Goal: Transaction & Acquisition: Purchase product/service

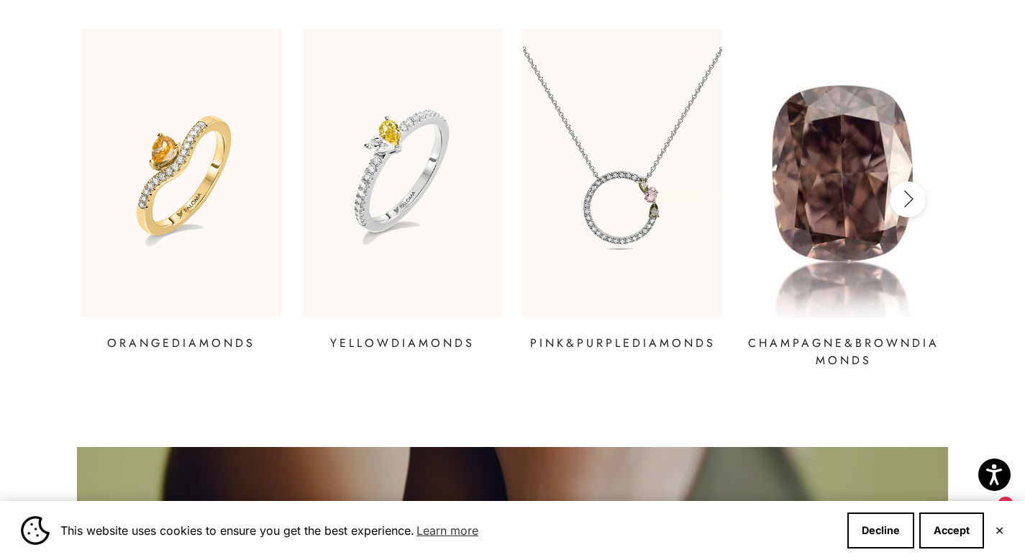
scroll to position [1942, 0]
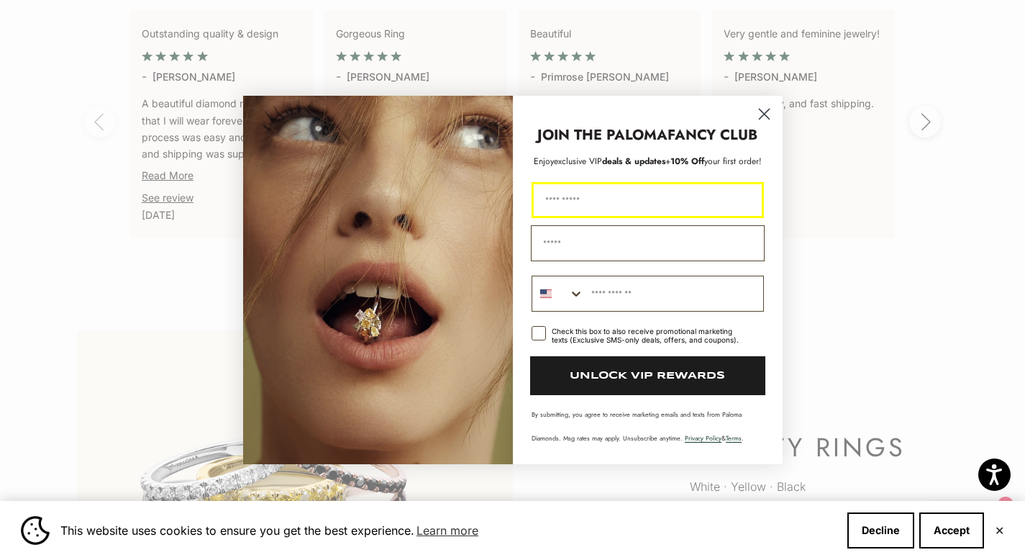
click at [753, 111] on circle "Close dialog" at bounding box center [764, 114] width 24 height 24
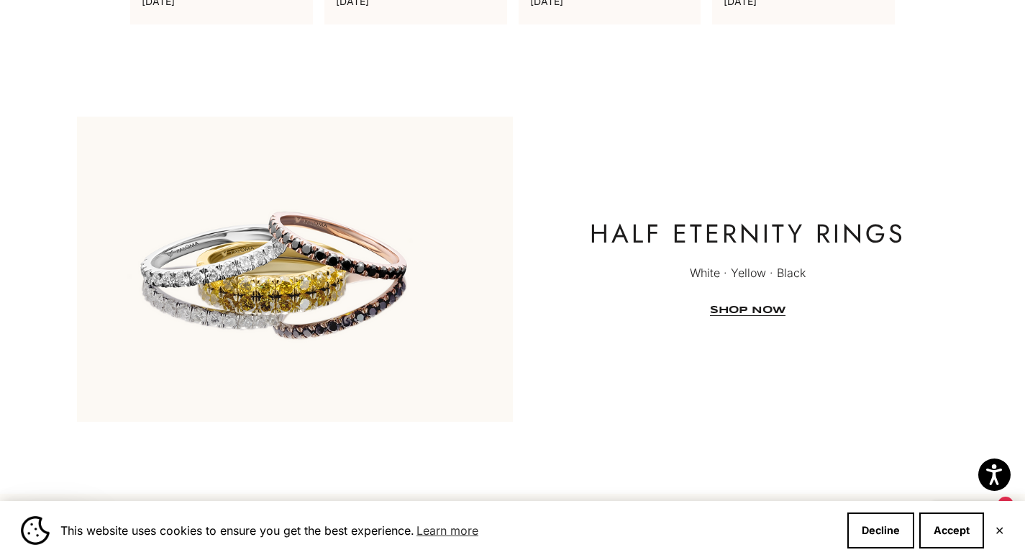
scroll to position [3885, 0]
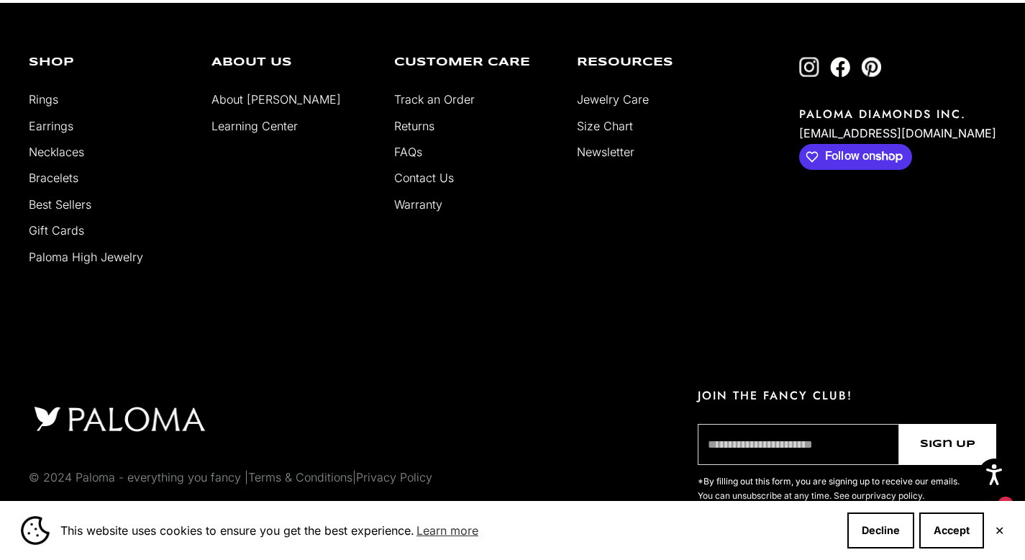
click at [1003, 530] on button "✕" at bounding box center [999, 530] width 9 height 9
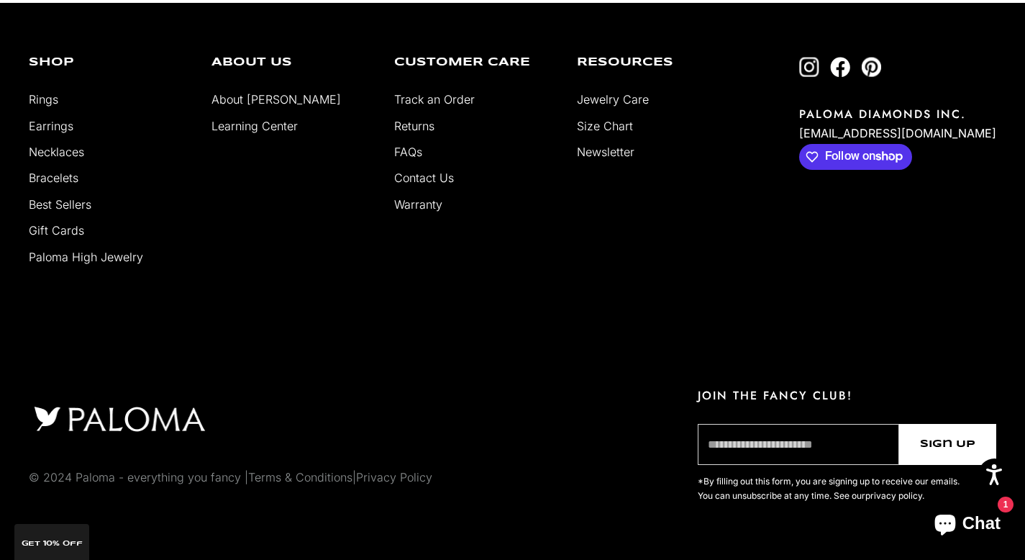
click at [969, 502] on button "Chat 1" at bounding box center [967, 523] width 83 height 43
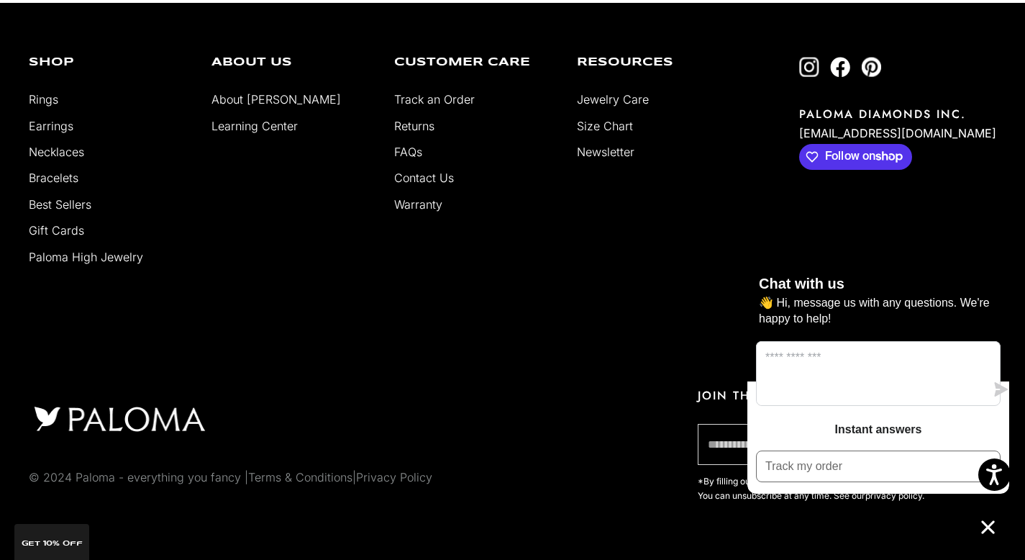
click at [926, 231] on div "Shop Rings Earrings Necklaces Bracelets Best Sellers Gift Cards [GEOGRAPHIC_DAT…" at bounding box center [513, 169] width 968 height 224
click at [986, 527] on icon "Chat window" at bounding box center [988, 526] width 13 height 13
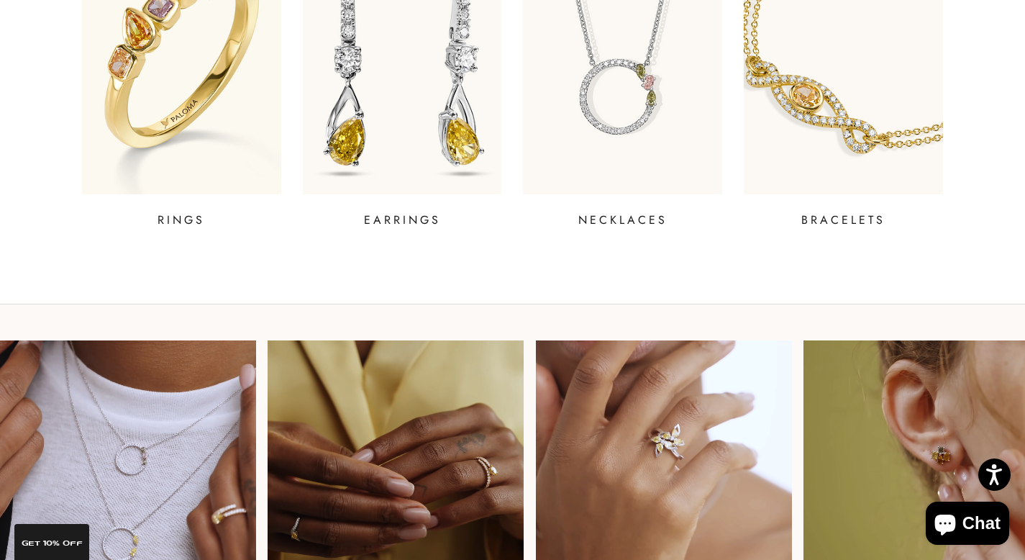
scroll to position [702, 0]
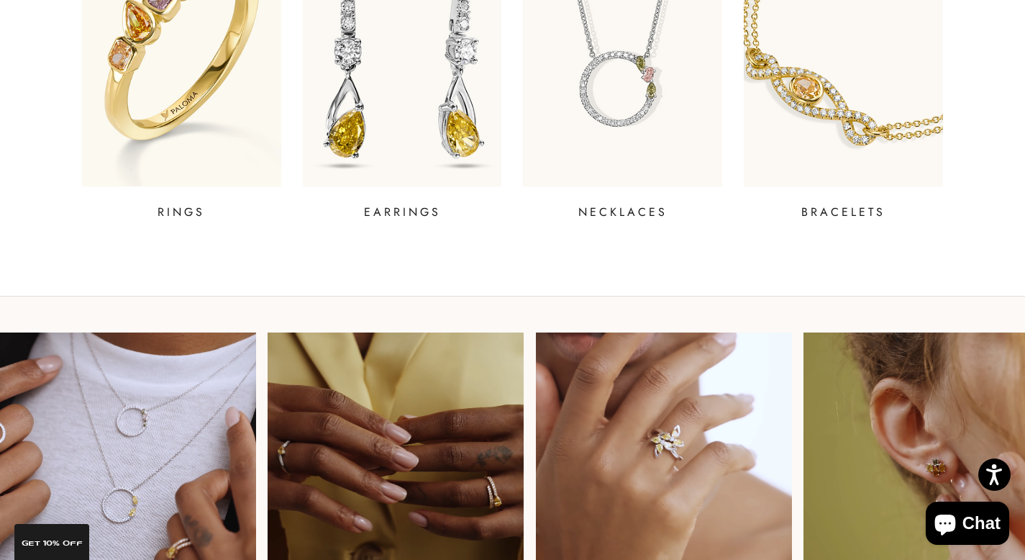
click at [396, 147] on img at bounding box center [402, 42] width 239 height 345
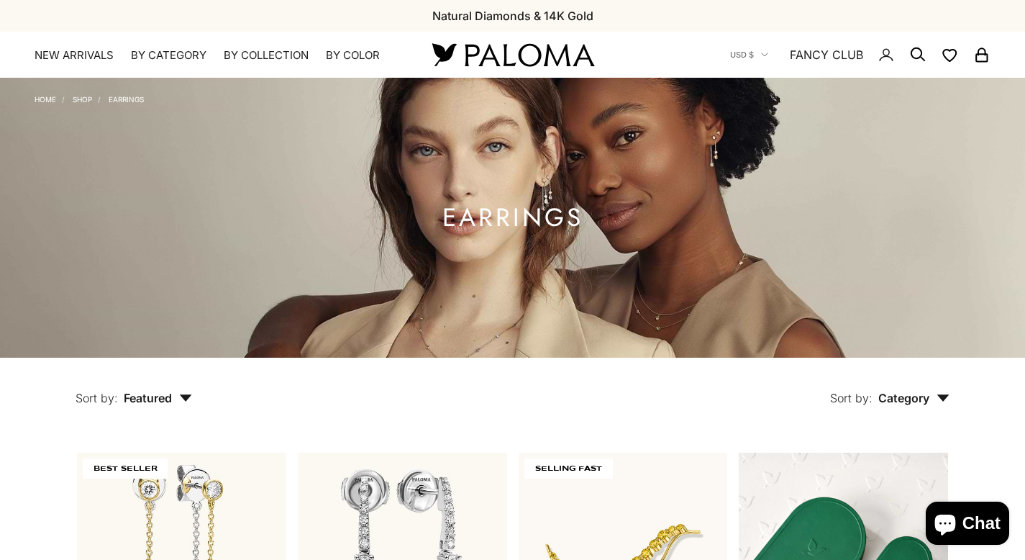
scroll to position [440, 0]
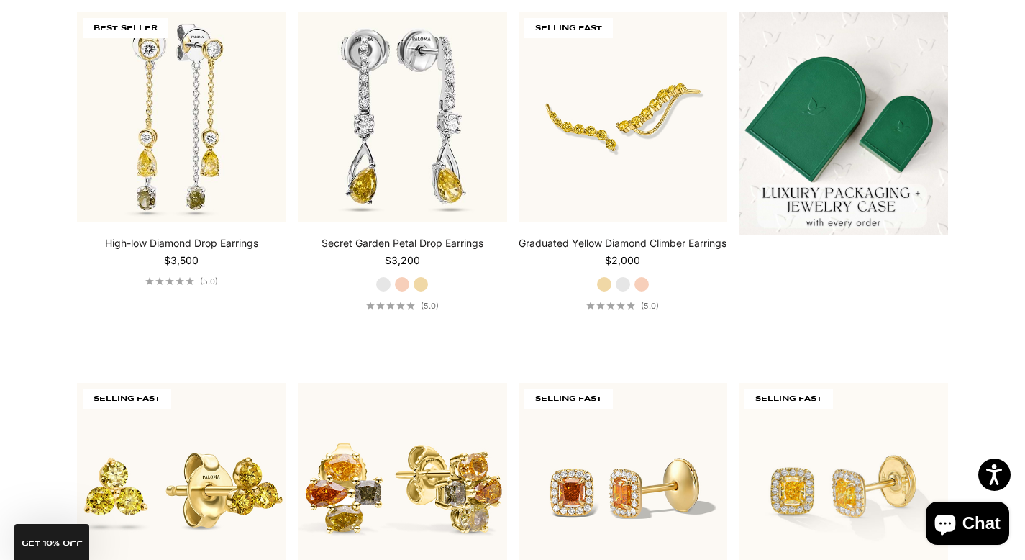
click at [902, 103] on img at bounding box center [843, 123] width 209 height 222
click at [838, 114] on img at bounding box center [843, 123] width 209 height 222
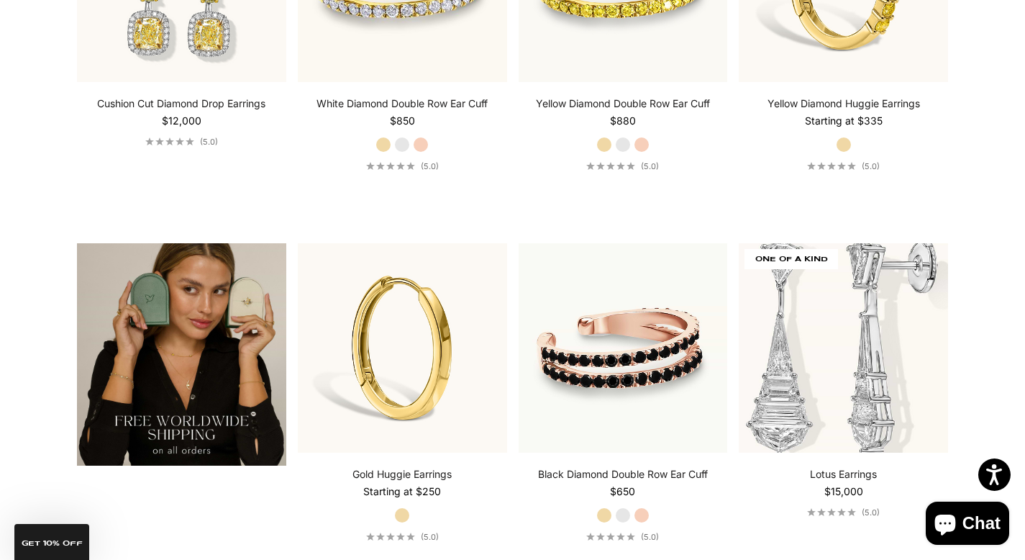
scroll to position [2448, 0]
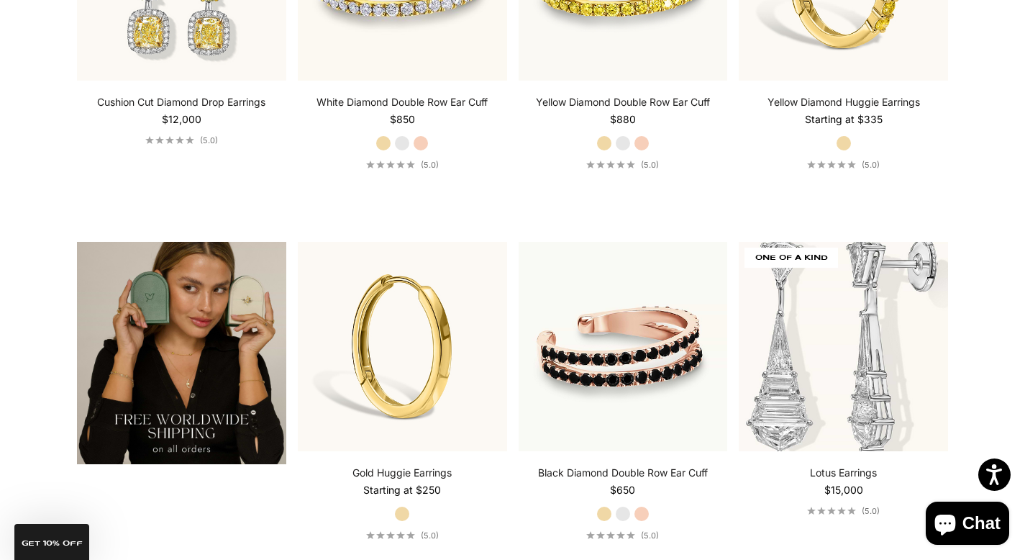
click at [171, 376] on img at bounding box center [181, 353] width 209 height 222
